Goal: Information Seeking & Learning: Learn about a topic

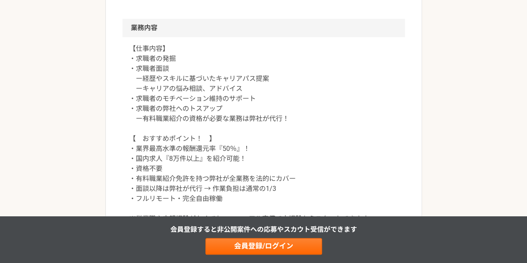
scroll to position [355, 0]
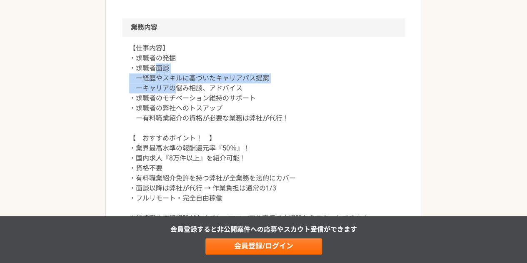
drag, startPoint x: 158, startPoint y: 68, endPoint x: 178, endPoint y: 89, distance: 28.3
click at [177, 88] on p "【仕事内容】 ・求職者の発掘 ・求職者面談 ー経歴やスキルに基づいたキャリアパス提案 ーキャリアの悩み相談、アドバイス ・求職者のモチベーション維持のサポート…" at bounding box center [263, 133] width 269 height 180
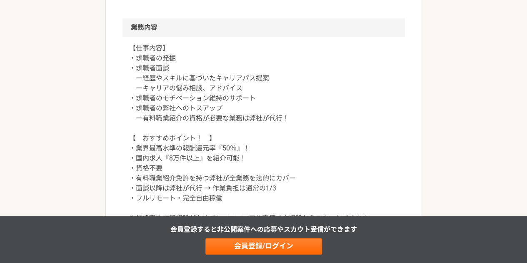
click at [184, 96] on p "【仕事内容】 ・求職者の発掘 ・求職者面談 ー経歴やスキルに基づいたキャリアパス提案 ーキャリアの悩み相談、アドバイス ・求職者のモチベーション維持のサポート…" at bounding box center [263, 133] width 269 height 180
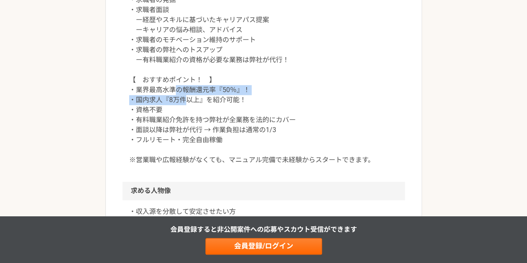
drag, startPoint x: 177, startPoint y: 87, endPoint x: 193, endPoint y: 115, distance: 31.7
click at [189, 108] on p "【仕事内容】 ・求職者の発掘 ・求職者面談 ー経歴やスキルに基づいたキャリアパス提案 ーキャリアの悩み相談、アドバイス ・求職者のモチベーション維持のサポート…" at bounding box center [263, 75] width 269 height 180
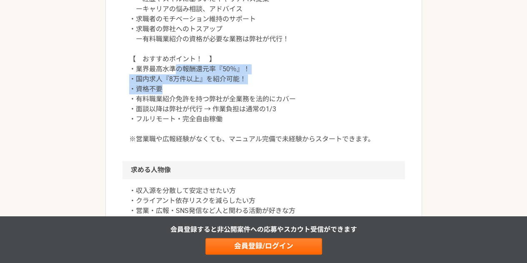
scroll to position [502, 0]
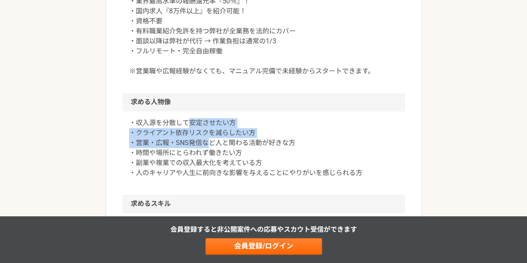
drag, startPoint x: 187, startPoint y: 119, endPoint x: 213, endPoint y: 151, distance: 41.2
click at [210, 146] on p "・収入源を分散して安定させたい方 ・クライアント依存リスクを減らしたい方 ・営業・広報・SNS発信など人と関わる活動が好きな方 ・時間や場所にとらわれず働きた…" at bounding box center [263, 148] width 269 height 60
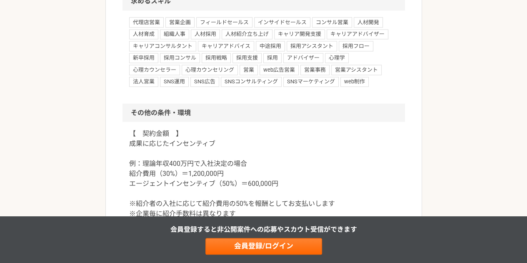
scroll to position [708, 0]
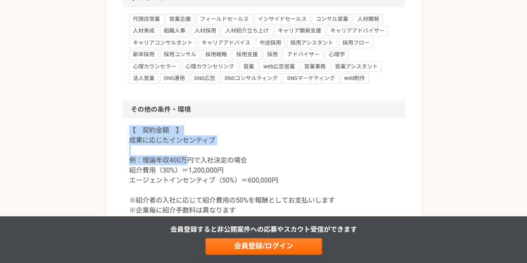
drag, startPoint x: 131, startPoint y: 127, endPoint x: 189, endPoint y: 154, distance: 64.3
click at [189, 154] on p "【　契約金額　】 成果に応じたインセンティブ 例：理論年収400万円で入社決定の場合 紹介費用（30%）＝1,200,000円 エージェントインセンティブ（5…" at bounding box center [263, 230] width 269 height 210
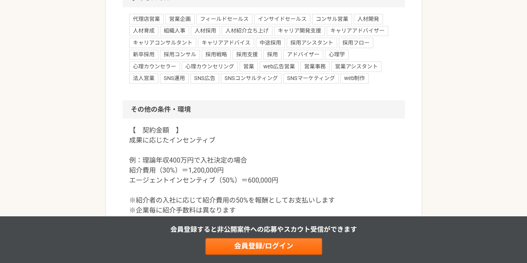
click at [193, 157] on p "【　契約金額　】 成果に応じたインセンティブ 例：理論年収400万円で入社決定の場合 紹介費用（30%）＝1,200,000円 エージェントインセンティブ（5…" at bounding box center [263, 230] width 269 height 210
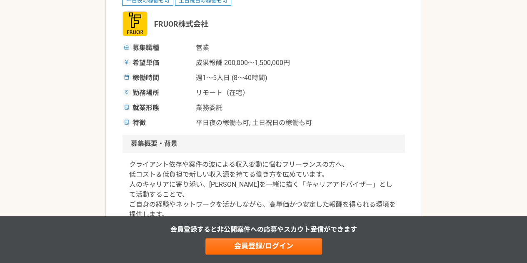
scroll to position [137, 0]
click at [194, 26] on span "FRUOR株式会社" at bounding box center [181, 24] width 54 height 11
copy span "FRUOR株式会社"
